Goal: Find contact information: Find contact information

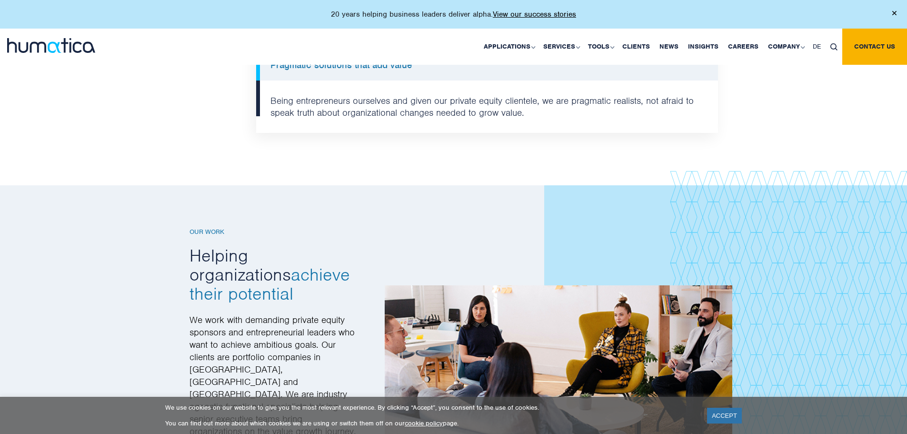
scroll to position [1143, 0]
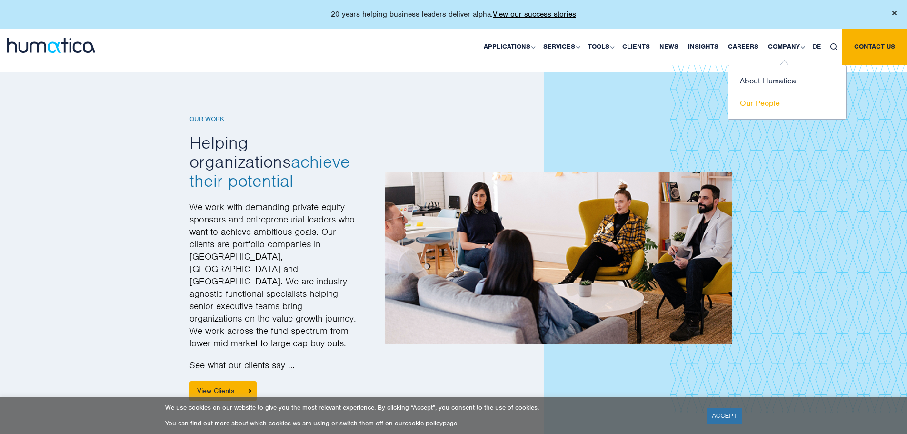
click at [763, 107] on link "Our People" at bounding box center [787, 103] width 118 height 22
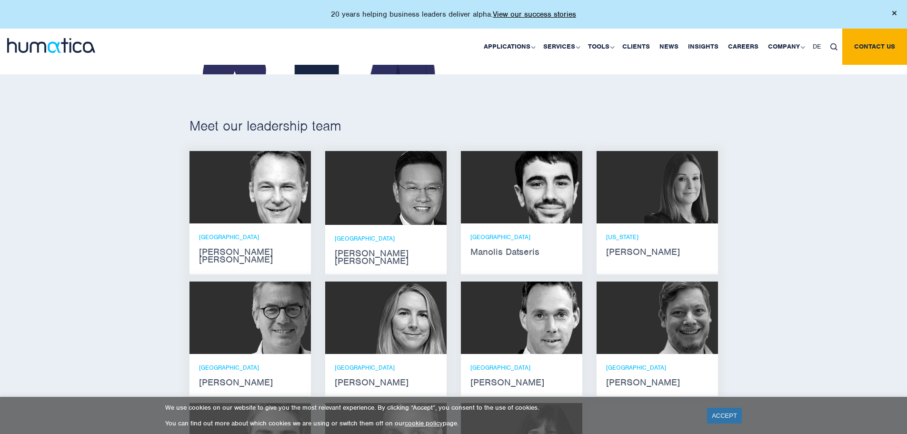
scroll to position [667, 0]
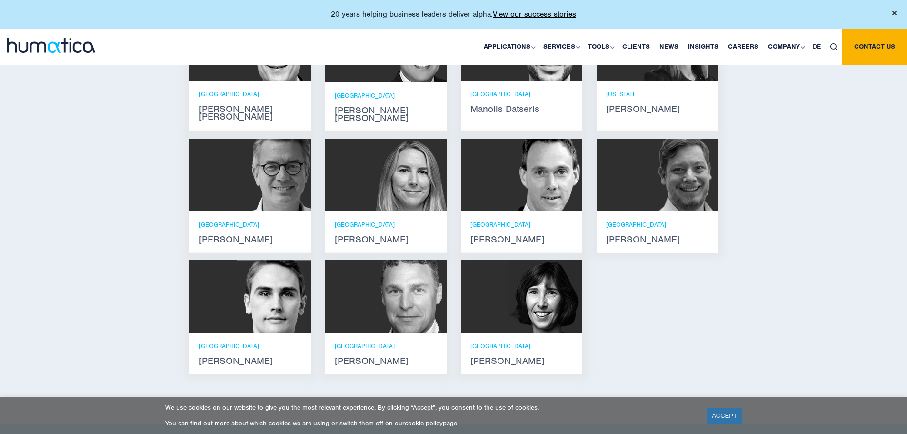
click at [240, 310] on img at bounding box center [274, 296] width 74 height 72
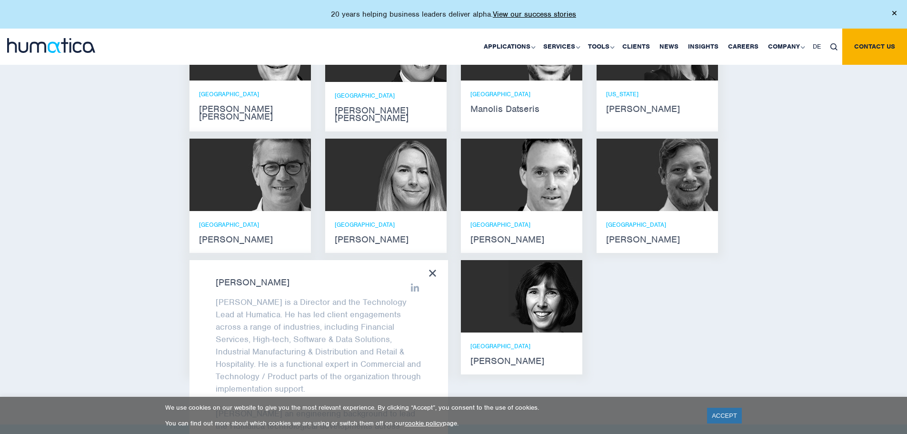
scroll to position [0, 0]
click at [416, 275] on div "[PERSON_NAME] [PERSON_NAME] is a Director and the Technology Lead at Humatica. …" at bounding box center [319, 385] width 259 height 251
click at [411, 284] on icon at bounding box center [415, 288] width 9 height 9
